Goal: Task Accomplishment & Management: Manage account settings

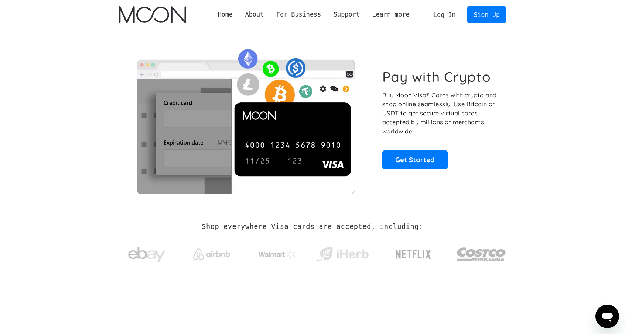
click at [508, 182] on div "Pay with Crypto Buy Moon Visa® Cards with crypto and shop online seamlessly! Us…" at bounding box center [312, 119] width 409 height 179
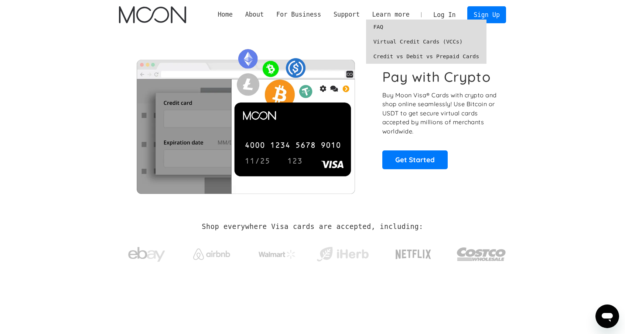
click at [416, 51] on link "Credit vs Debit vs Prepaid Cards" at bounding box center [426, 56] width 121 height 15
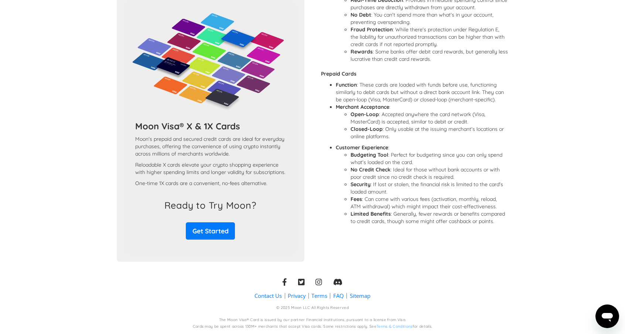
scroll to position [601, 0]
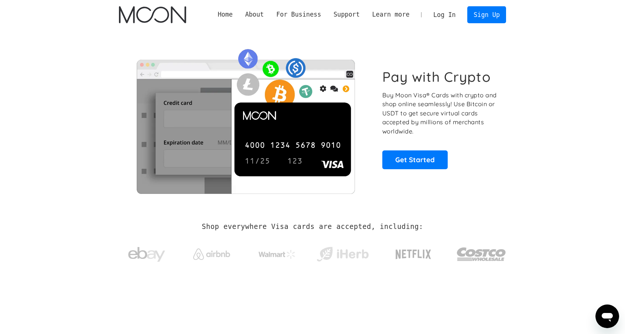
click at [239, 14] on link "Home" at bounding box center [225, 14] width 27 height 9
click at [451, 14] on link "Log In" at bounding box center [444, 15] width 35 height 16
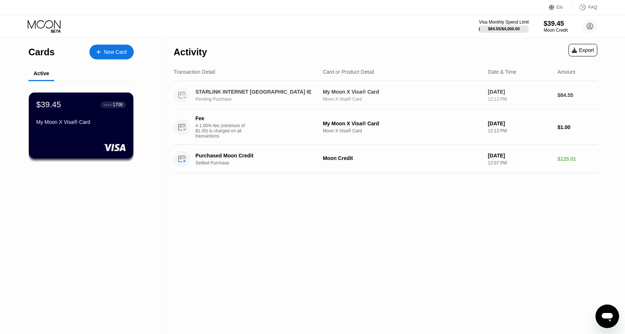
click at [247, 94] on div "STARLINK INTERNET [GEOGRAPHIC_DATA] IE" at bounding box center [255, 92] width 120 height 6
click at [72, 114] on div "$39.45 ● ● ● ● 1708 My Moon X Visa® Card" at bounding box center [81, 114] width 90 height 28
click at [116, 51] on div "New Card" at bounding box center [115, 52] width 23 height 6
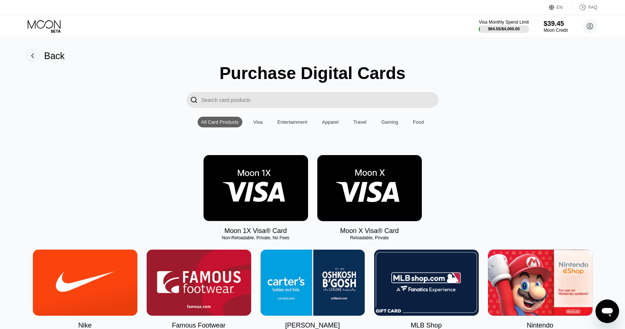
click at [271, 105] on input "Search card products" at bounding box center [319, 100] width 237 height 16
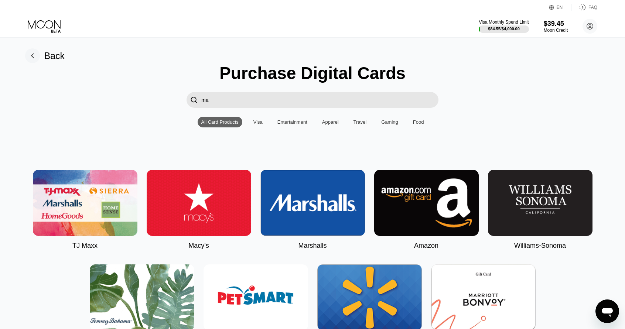
type input "m"
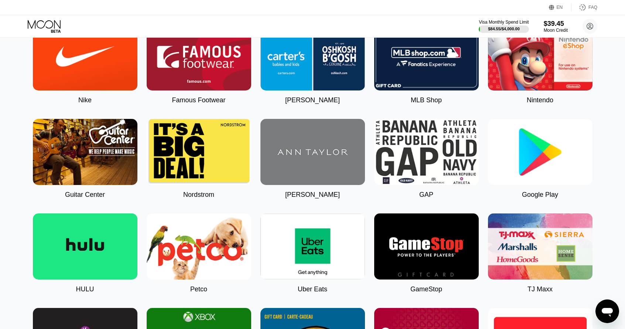
scroll to position [258, 0]
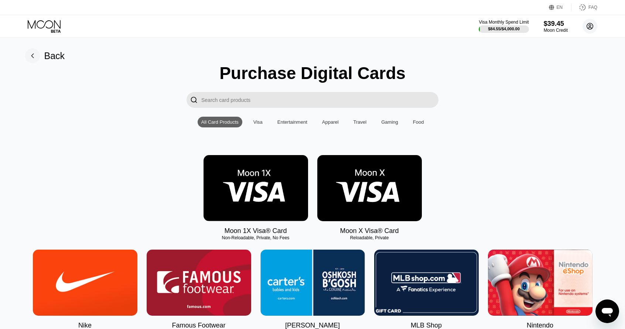
click at [589, 28] on circle at bounding box center [589, 26] width 15 height 15
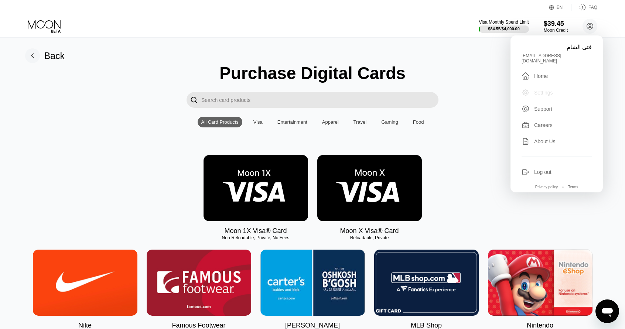
click at [540, 90] on div "Settings" at bounding box center [543, 93] width 19 height 6
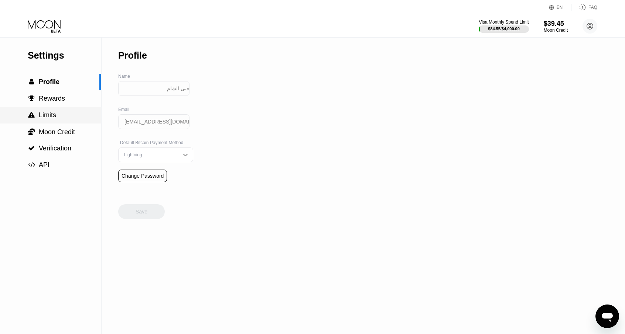
click at [49, 119] on span "Limits" at bounding box center [47, 114] width 17 height 7
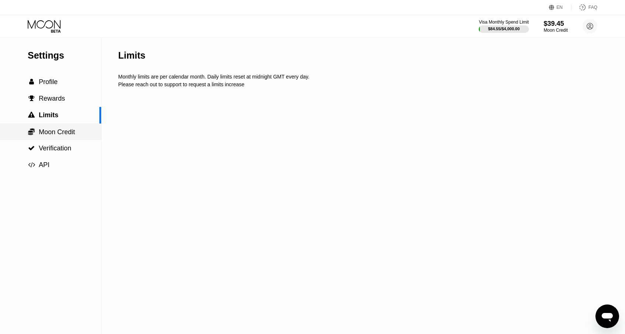
click at [55, 136] on span "Moon Credit" at bounding box center [57, 131] width 36 height 7
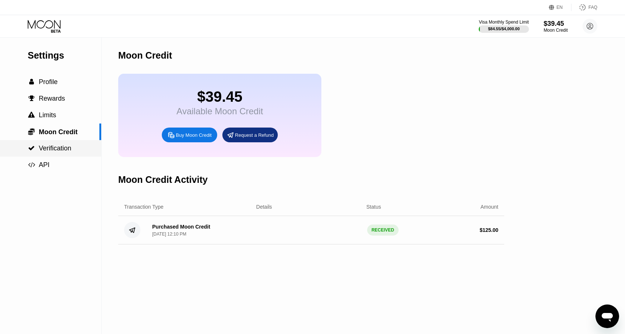
click at [59, 151] on span "Verification" at bounding box center [55, 148] width 32 height 7
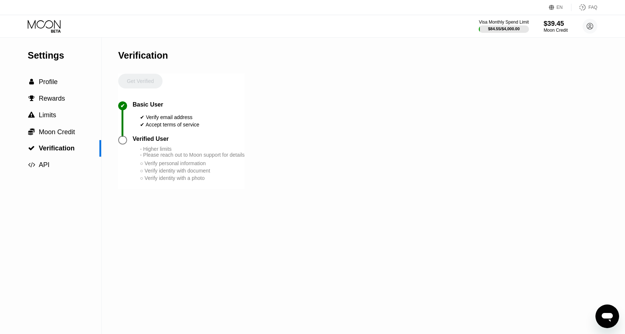
click at [121, 144] on div at bounding box center [122, 140] width 9 height 9
drag, startPoint x: 44, startPoint y: 83, endPoint x: 54, endPoint y: 157, distance: 74.4
click at [50, 157] on div "Settings  Profile  Rewards  Limits  Moon Credit  Verification  API" at bounding box center [50, 105] width 101 height 136
click at [45, 102] on span "Rewards" at bounding box center [52, 98] width 26 height 7
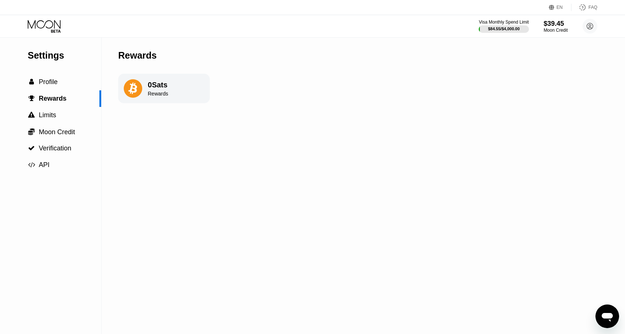
click at [34, 74] on div "Settings  Profile  Rewards  Limits  Moon Credit  Verification  API" at bounding box center [50, 105] width 101 height 136
click at [44, 80] on span "Profile" at bounding box center [48, 81] width 19 height 7
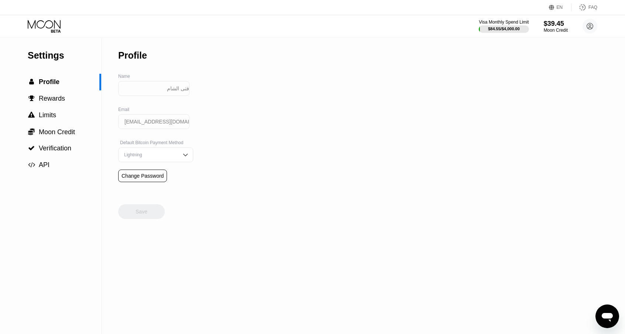
drag, startPoint x: 140, startPoint y: 216, endPoint x: 253, endPoint y: 216, distance: 112.6
click at [253, 216] on div "Settings  Profile  Rewards  Limits  Moon Credit  Verification  API Profil…" at bounding box center [312, 185] width 625 height 297
click at [38, 28] on icon at bounding box center [45, 26] width 34 height 13
